Goal: Task Accomplishment & Management: Manage account settings

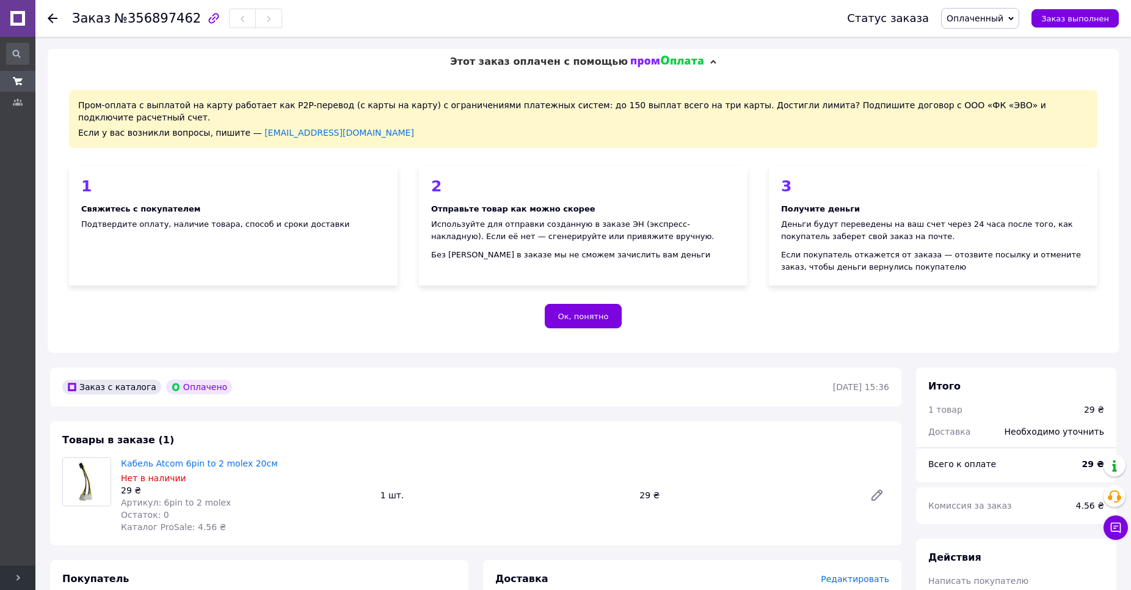
scroll to position [208, 0]
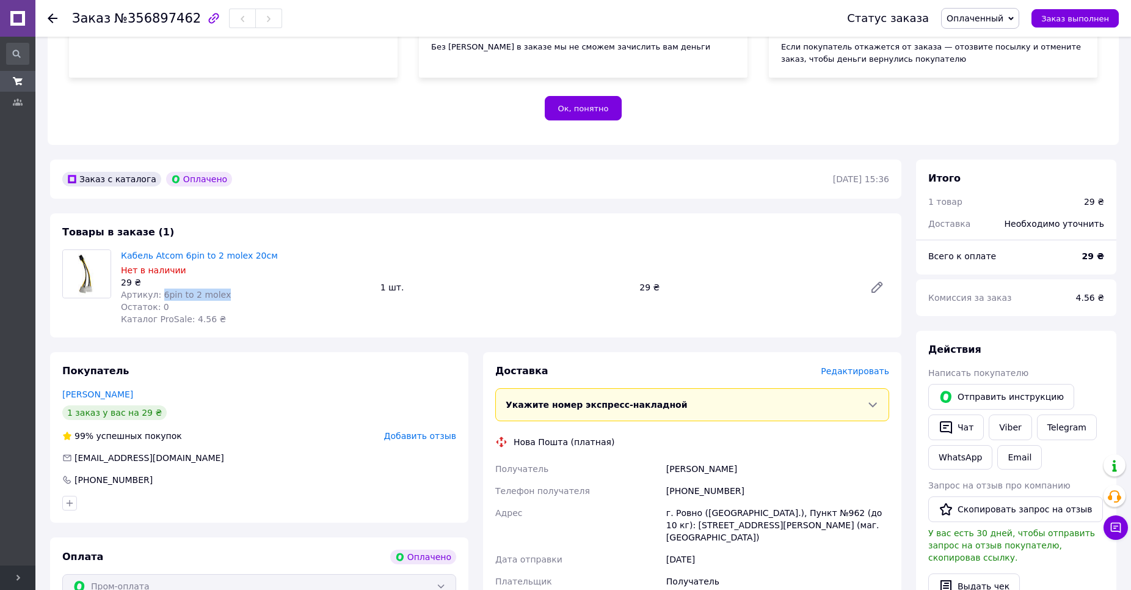
drag, startPoint x: 224, startPoint y: 285, endPoint x: 157, endPoint y: 285, distance: 67.2
click at [157, 288] on div "Артикул: 6pin to 2 molex" at bounding box center [246, 294] width 250 height 12
copy span "6pin to 2 molex"
click at [154, 24] on span "№356897462" at bounding box center [157, 18] width 87 height 15
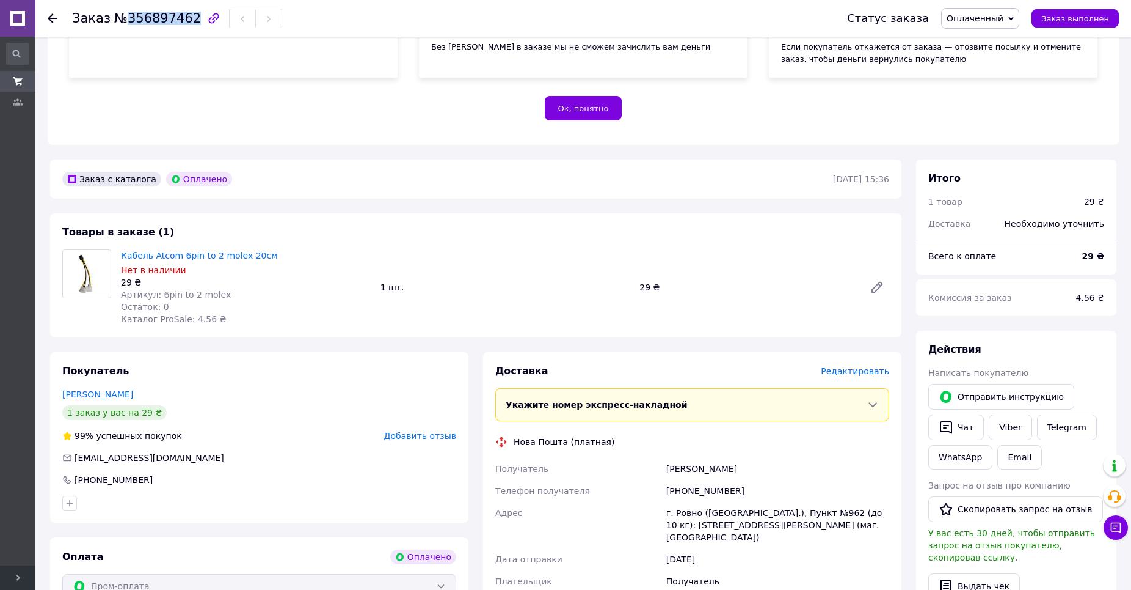
copy span "356897462"
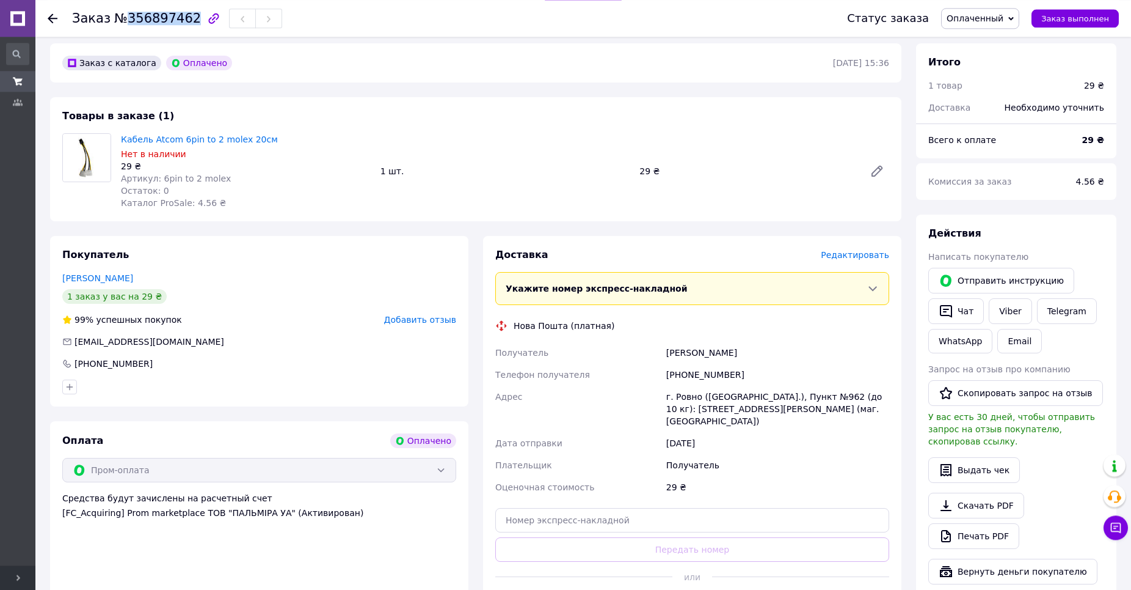
scroll to position [374, 0]
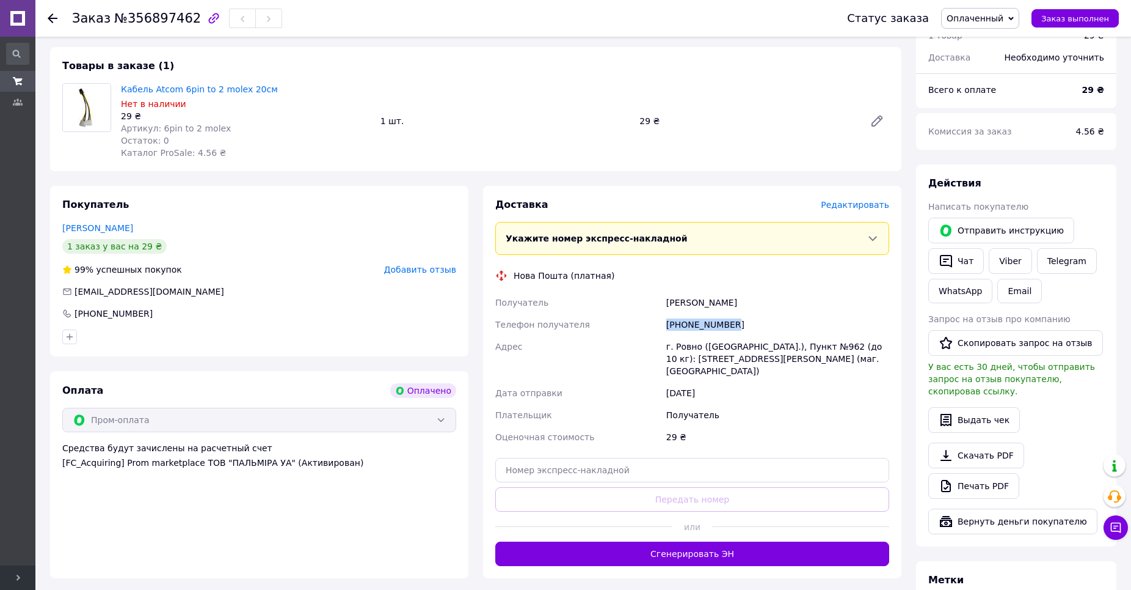
drag, startPoint x: 725, startPoint y: 316, endPoint x: 662, endPoint y: 316, distance: 62.9
click at [662, 316] on div "Получатель [PERSON_NAME] Телефон получателя [PHONE_NUMBER] Адрес г. Ровно ([GEO…" at bounding box center [692, 369] width 399 height 156
copy div "Телефон получателя [PHONE_NUMBER]"
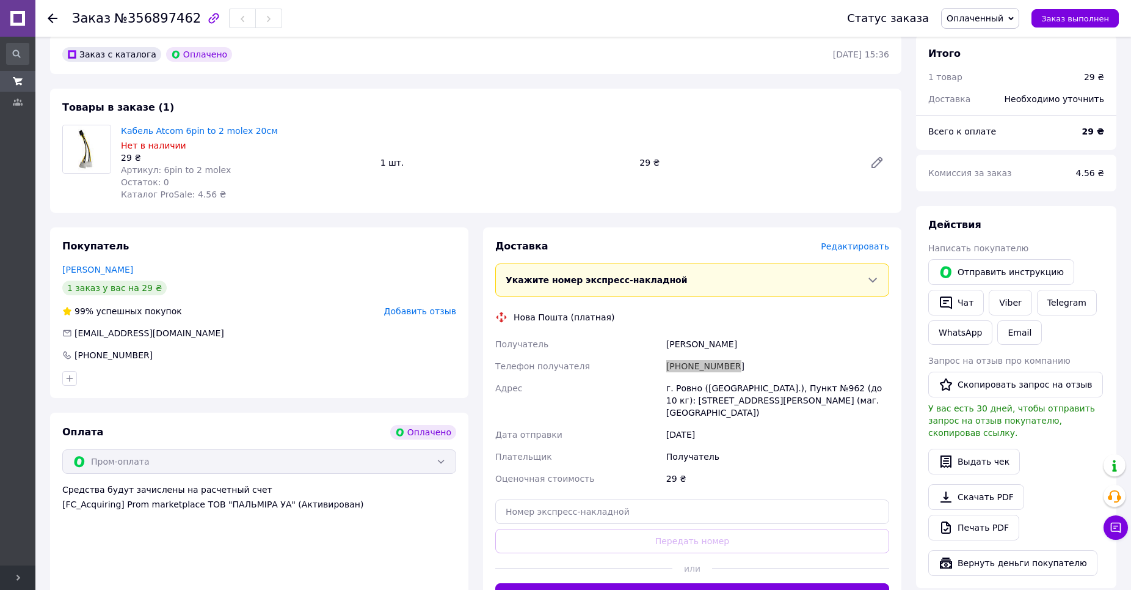
scroll to position [208, 0]
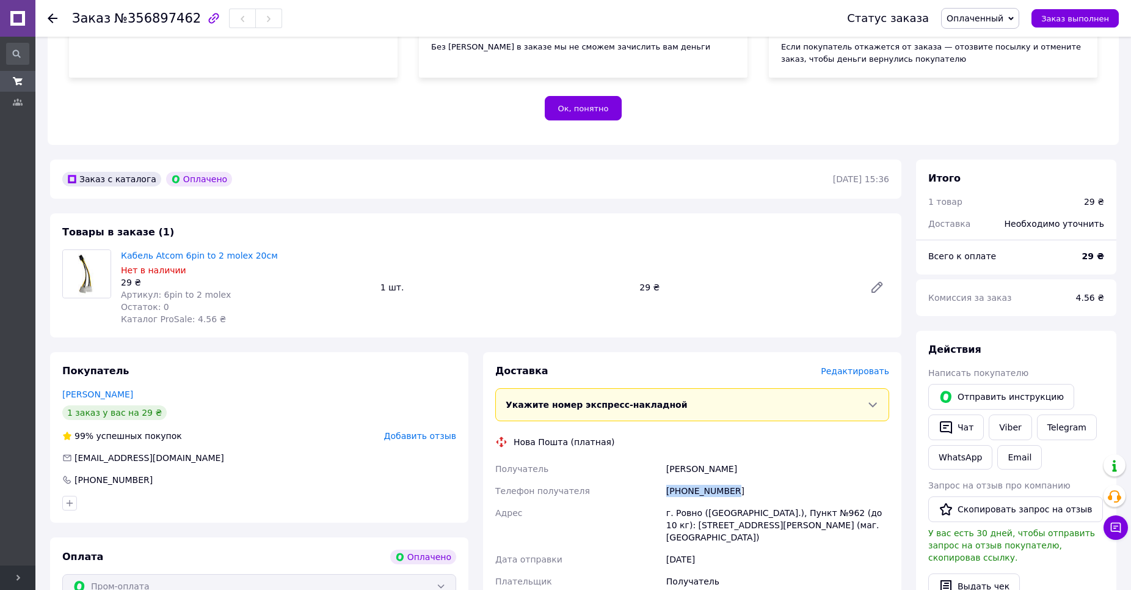
click at [53, 18] on use at bounding box center [53, 18] width 10 height 10
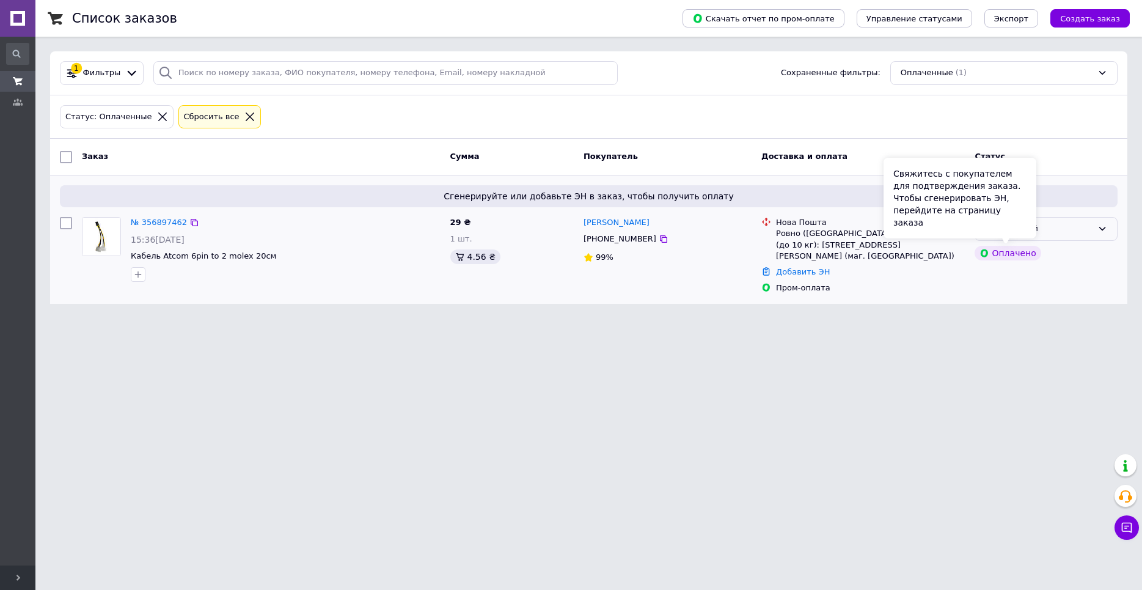
click at [1030, 233] on div "Свяжитесь с покупателем для подтверждения заказа. Чтобы сгенерировать ЭН, перей…" at bounding box center [959, 198] width 153 height 81
click at [1083, 230] on div "Оплаченный" at bounding box center [1039, 228] width 108 height 13
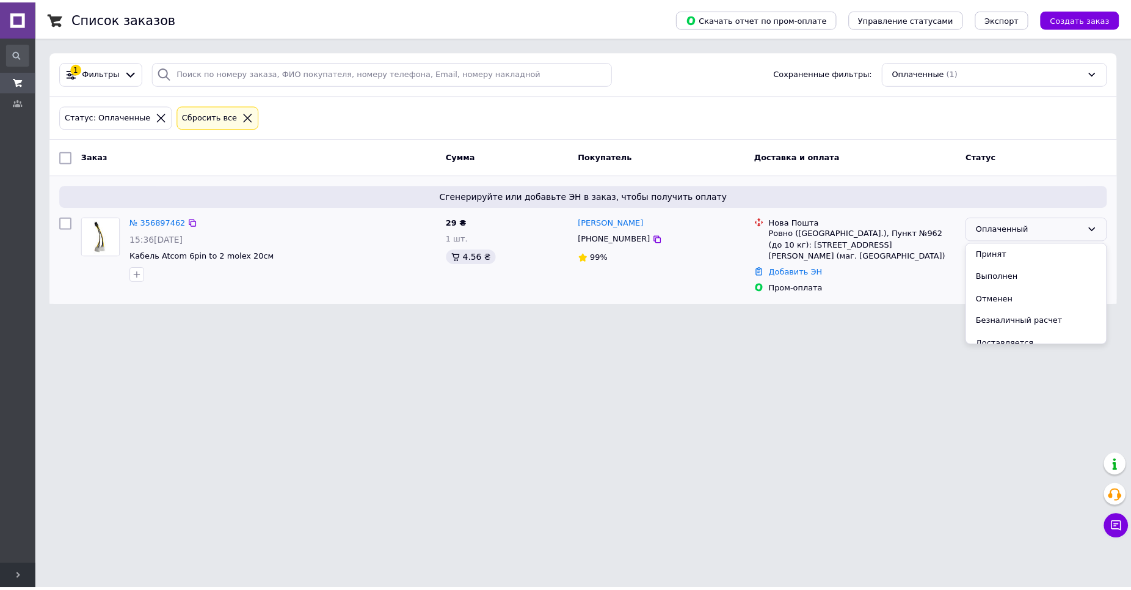
scroll to position [100, 0]
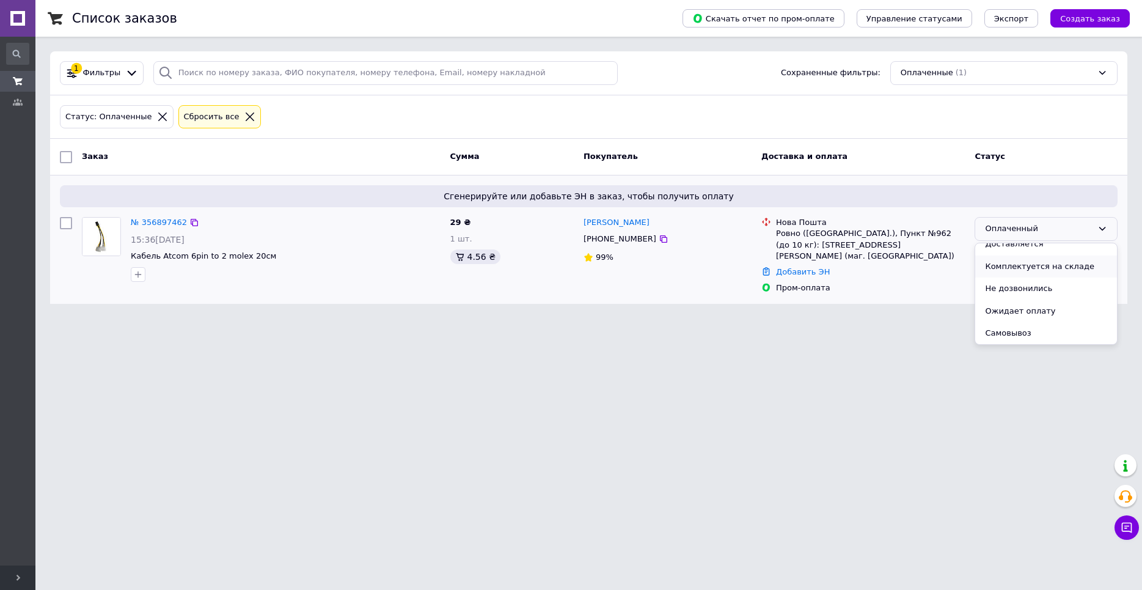
click at [1056, 269] on li "Комплектуется на складе" at bounding box center [1046, 266] width 142 height 23
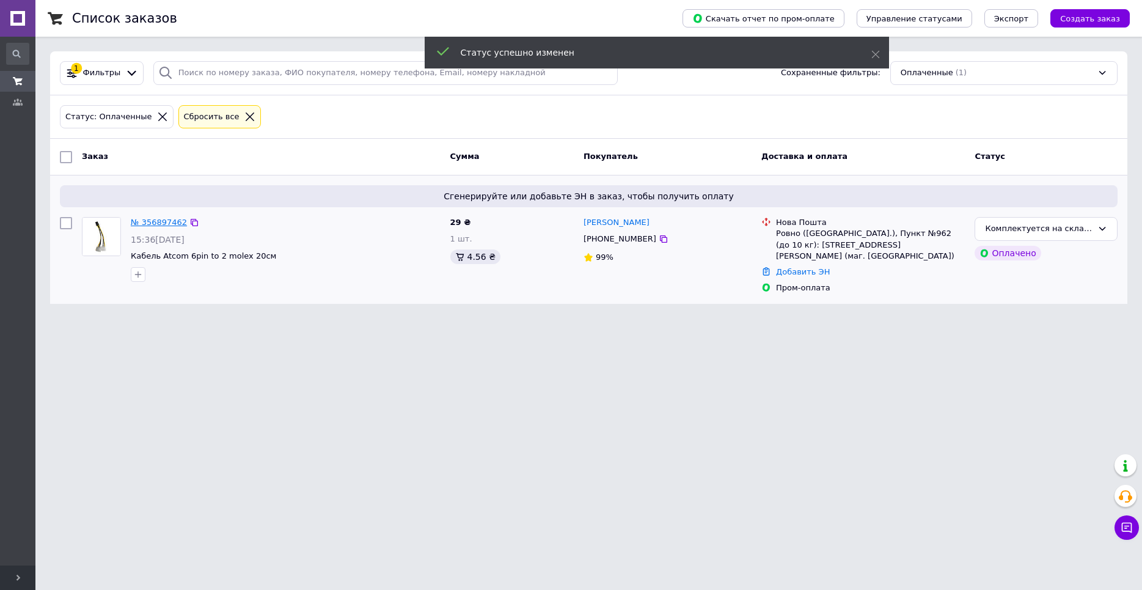
click at [162, 225] on link "№ 356897462" at bounding box center [159, 221] width 56 height 9
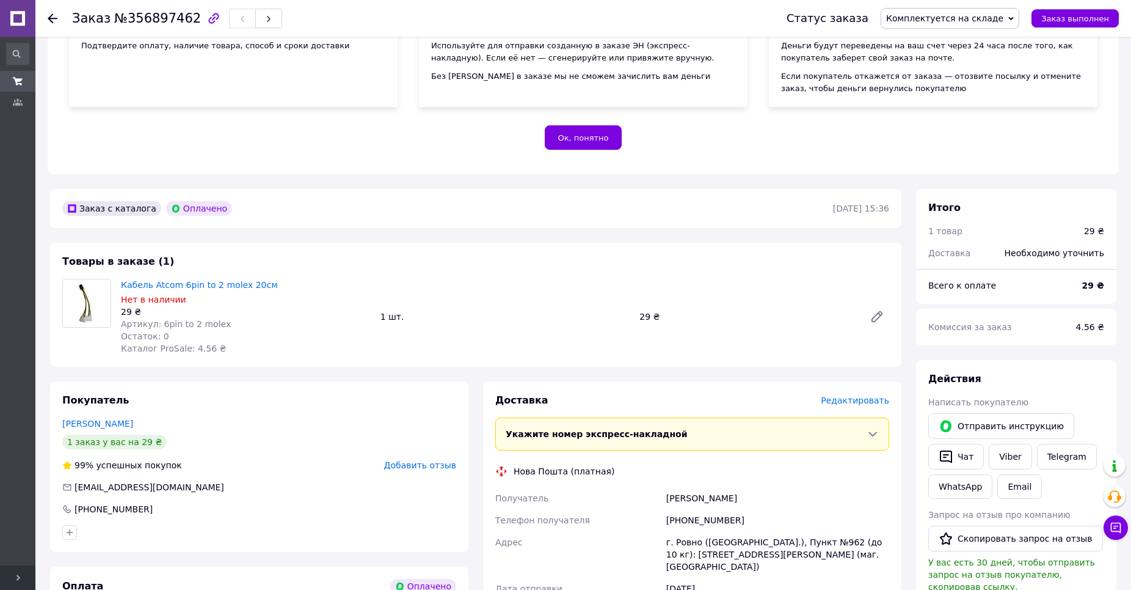
scroll to position [249, 0]
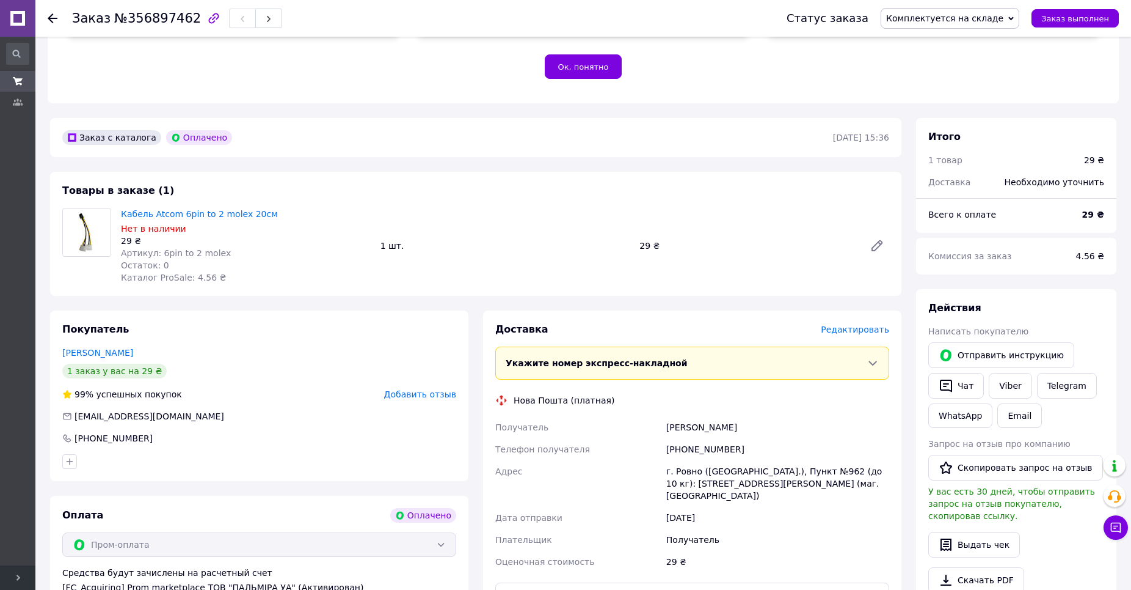
drag, startPoint x: 740, startPoint y: 417, endPoint x: 668, endPoint y: 414, distance: 71.5
click at [668, 416] on div "[PERSON_NAME]" at bounding box center [778, 427] width 228 height 22
copy div "[PERSON_NAME]"
drag, startPoint x: 729, startPoint y: 440, endPoint x: 666, endPoint y: 440, distance: 62.9
click at [666, 440] on div "[PHONE_NUMBER]" at bounding box center [778, 449] width 228 height 22
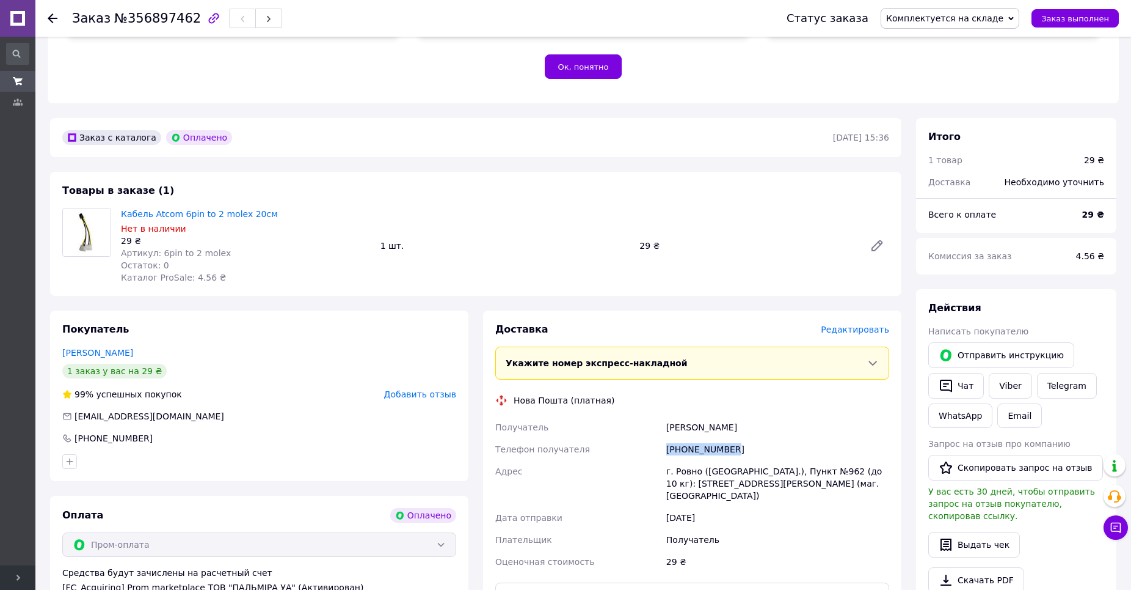
copy div "[PHONE_NUMBER]"
click at [54, 22] on icon at bounding box center [53, 18] width 10 height 10
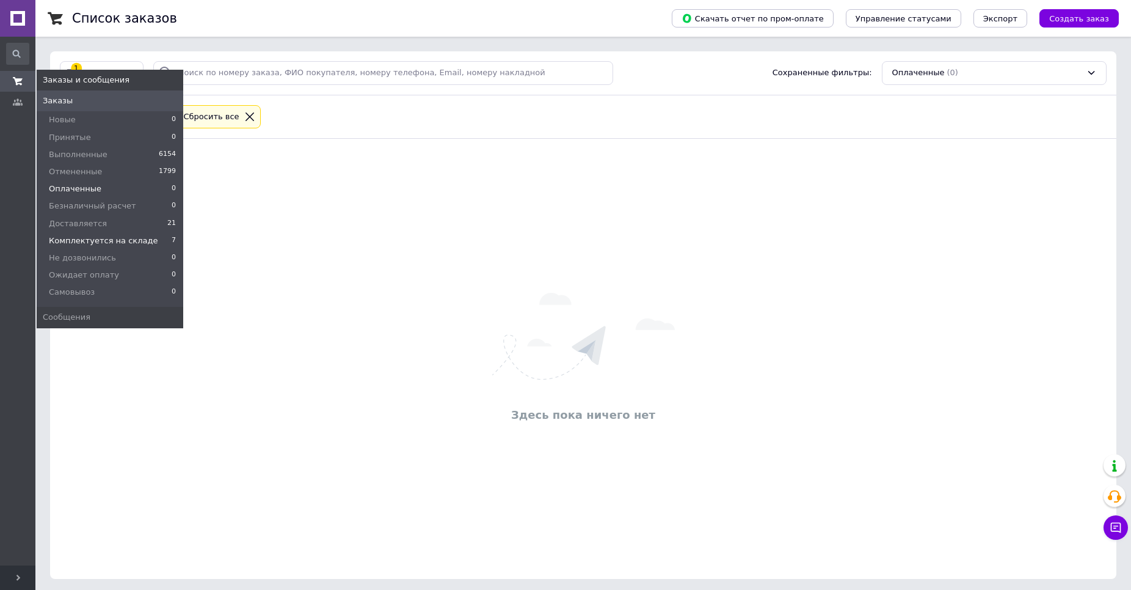
click at [103, 235] on span "Комплектуется на складе" at bounding box center [103, 240] width 109 height 11
